Goal: Communication & Community: Answer question/provide support

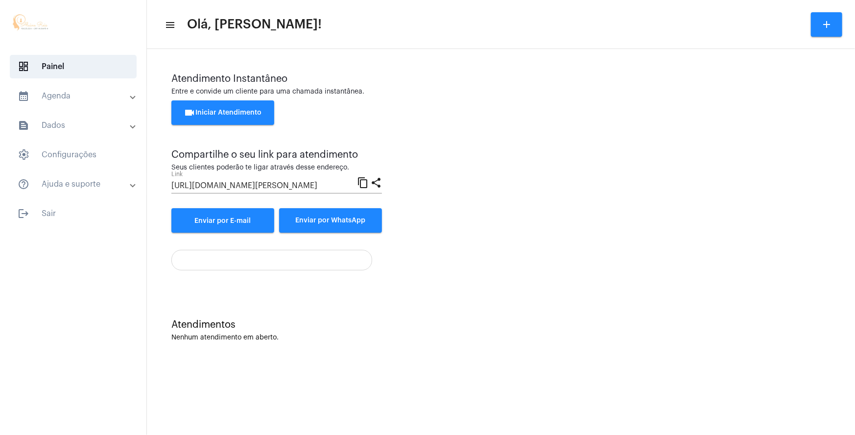
click at [244, 106] on button "videocam Iniciar Atendimento" at bounding box center [222, 112] width 103 height 24
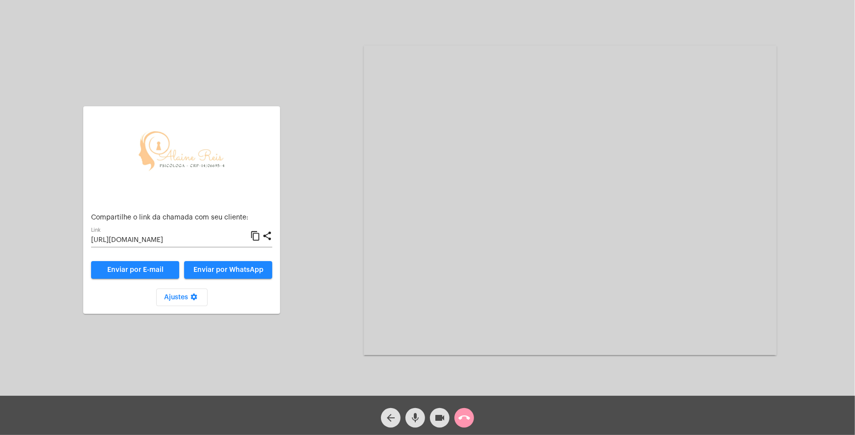
click at [462, 417] on mat-icon "call_end" at bounding box center [464, 418] width 12 height 12
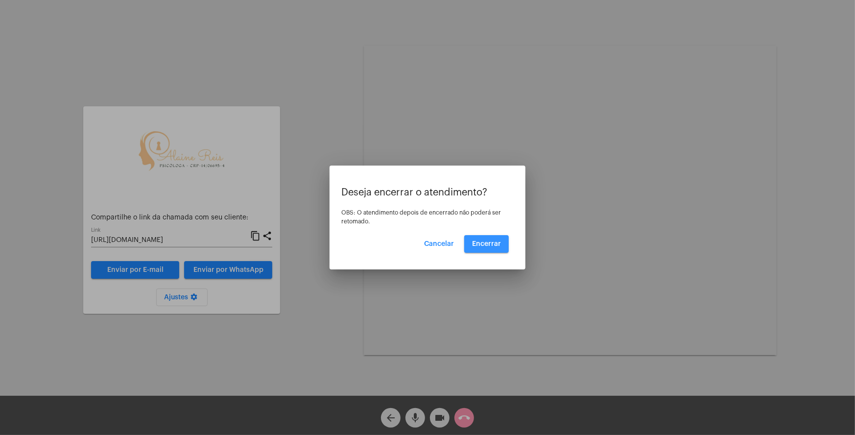
click at [490, 240] on span "Encerrar" at bounding box center [486, 243] width 29 height 7
